Goal: Entertainment & Leisure: Consume media (video, audio)

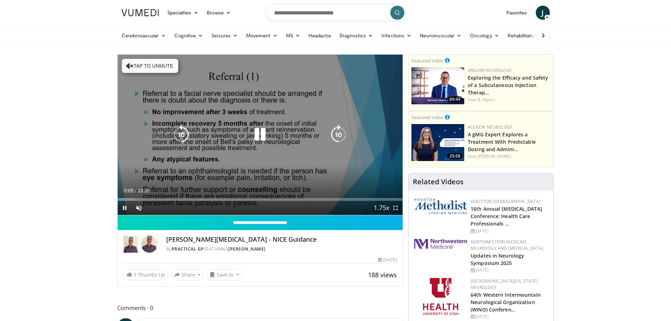
click at [252, 151] on div "10 seconds Tap to unmute" at bounding box center [260, 135] width 285 height 160
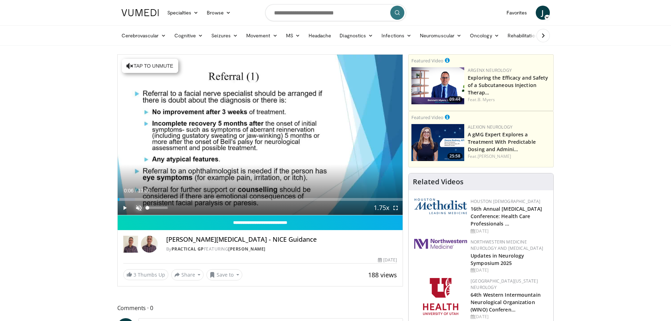
click at [140, 209] on span "Video Player" at bounding box center [139, 208] width 14 height 14
click at [126, 208] on span "Video Player" at bounding box center [125, 208] width 14 height 14
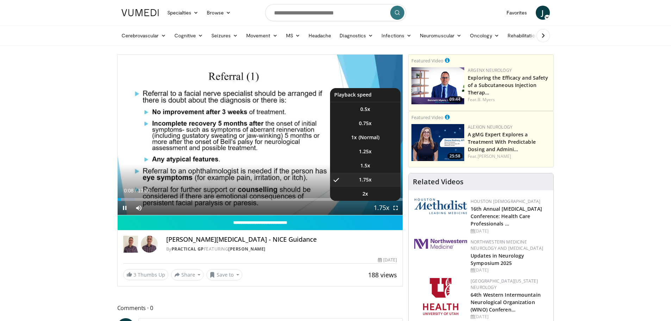
click at [385, 208] on span "Video Player" at bounding box center [381, 208] width 10 height 14
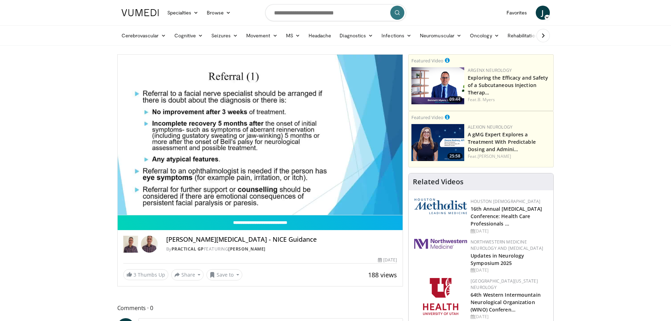
click at [385, 208] on video-js "**********" at bounding box center [260, 135] width 285 height 161
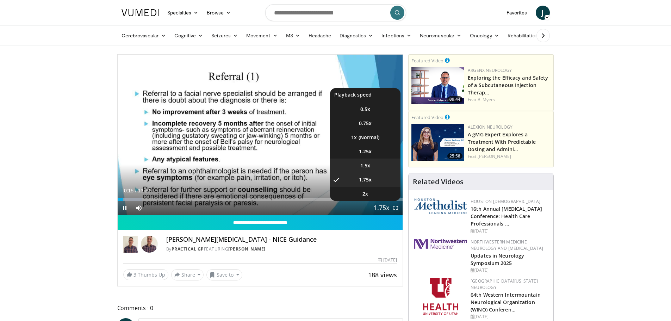
click at [365, 165] on span "1.5x" at bounding box center [365, 165] width 10 height 7
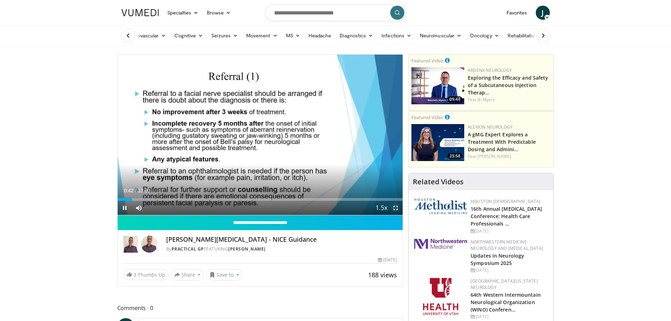
click at [397, 209] on span "Video Player" at bounding box center [395, 208] width 14 height 14
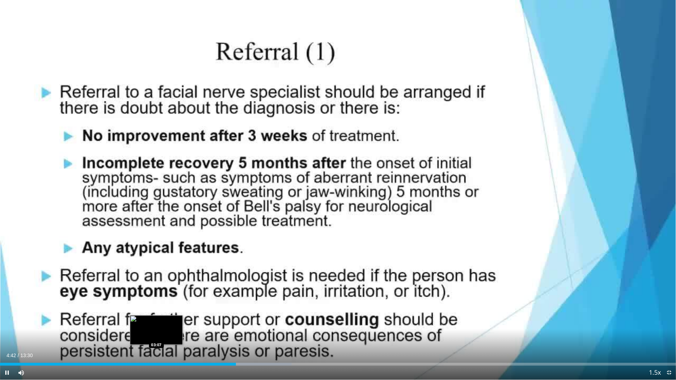
click at [156, 320] on div "Loaded : 43.10% 04:42 03:07" at bounding box center [338, 362] width 676 height 7
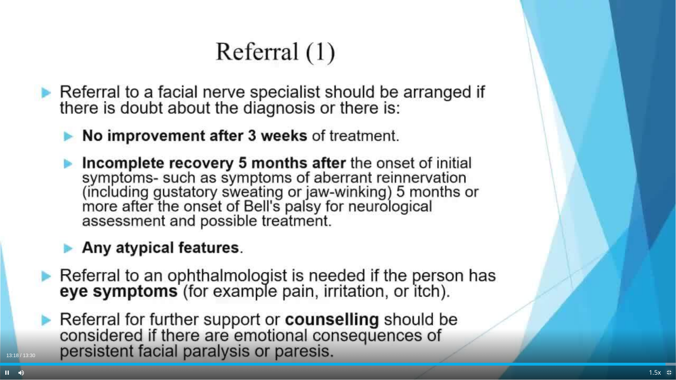
click at [670, 320] on span "Video Player" at bounding box center [669, 373] width 14 height 14
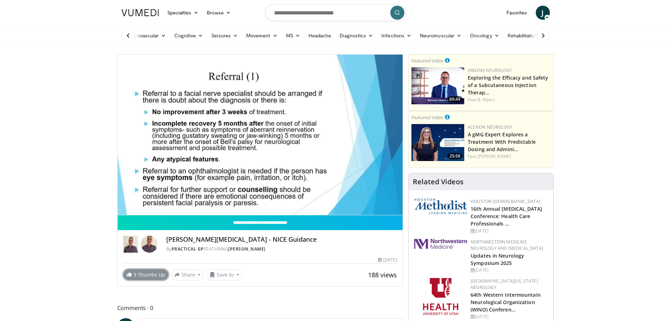
click at [143, 277] on link "3 Thumbs Up" at bounding box center [145, 274] width 45 height 11
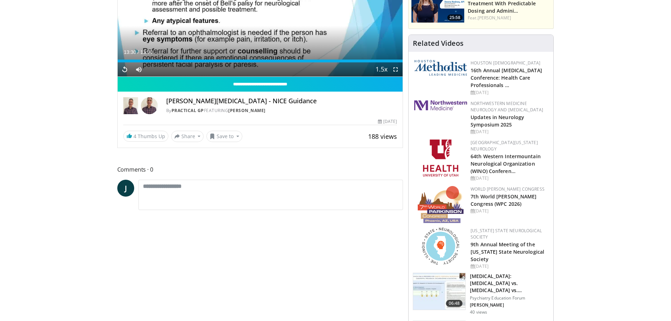
scroll to position [141, 0]
